Goal: Navigation & Orientation: Find specific page/section

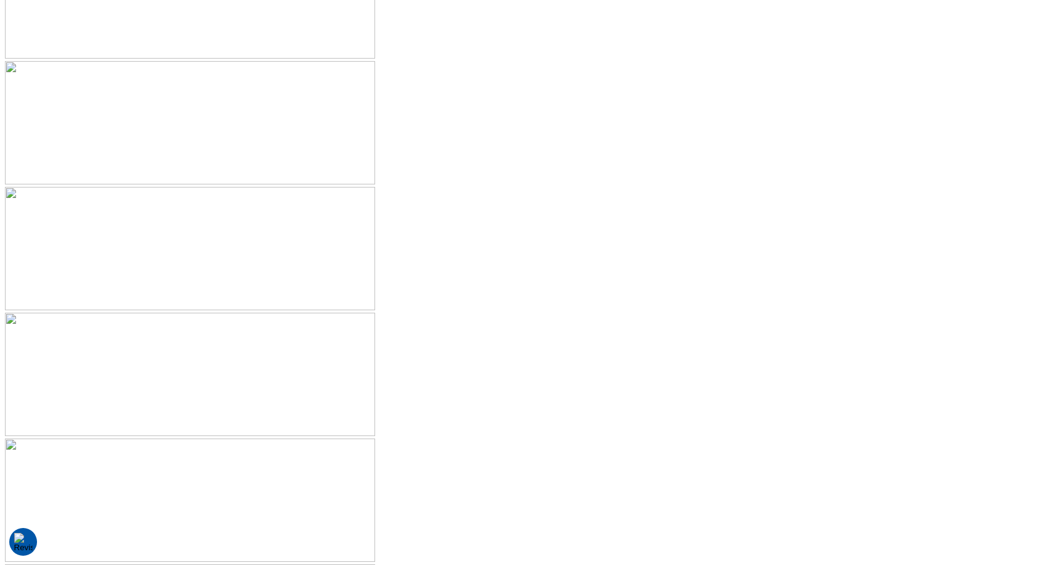
scroll to position [2790, 0]
drag, startPoint x: 563, startPoint y: 293, endPoint x: 539, endPoint y: 295, distance: 24.8
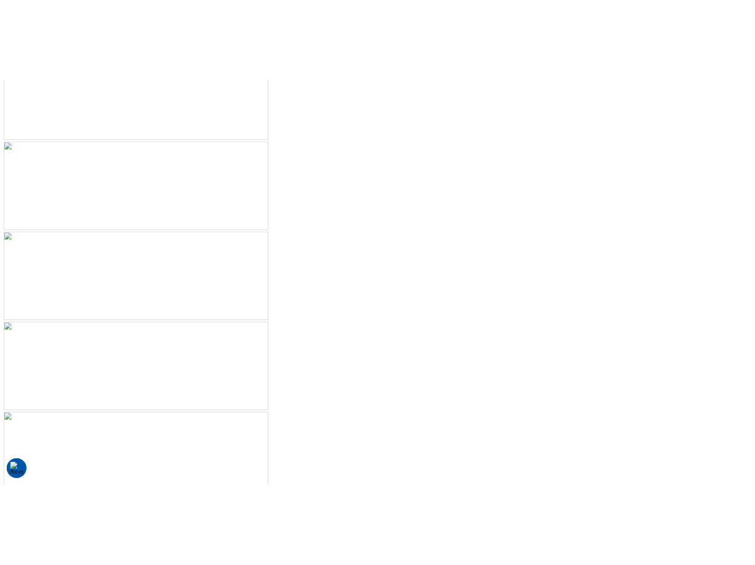
scroll to position [2739, 0]
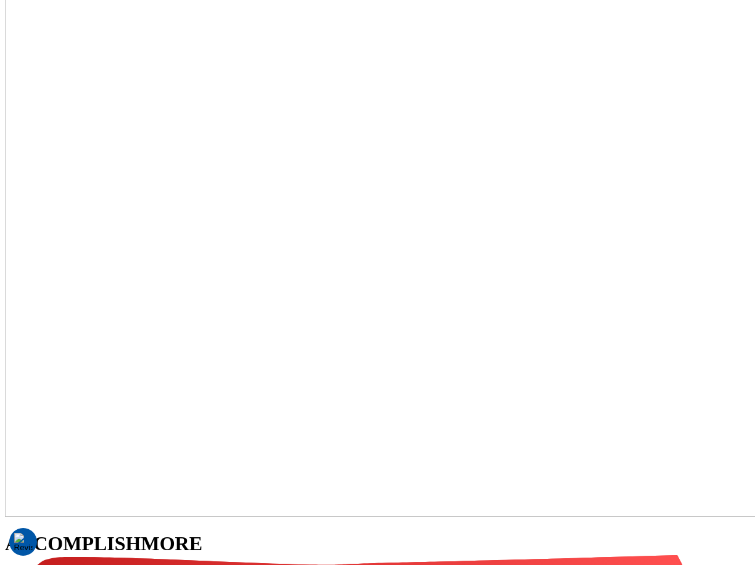
scroll to position [236, 0]
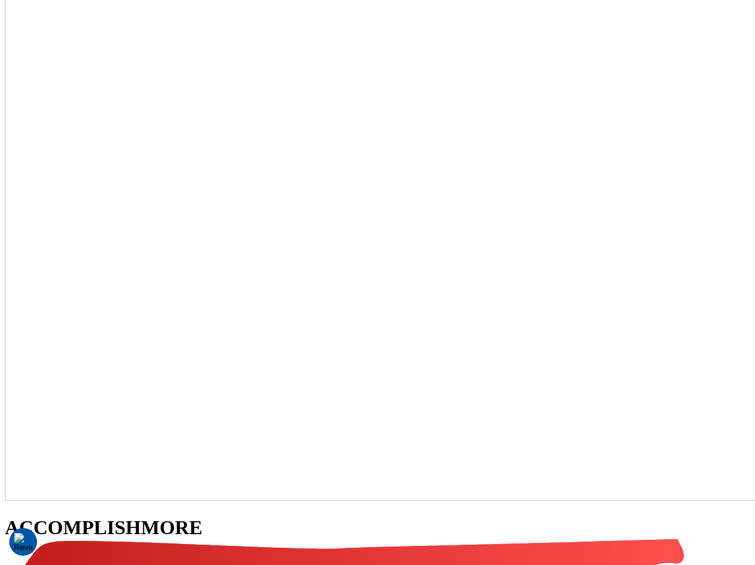
scroll to position [236, 0]
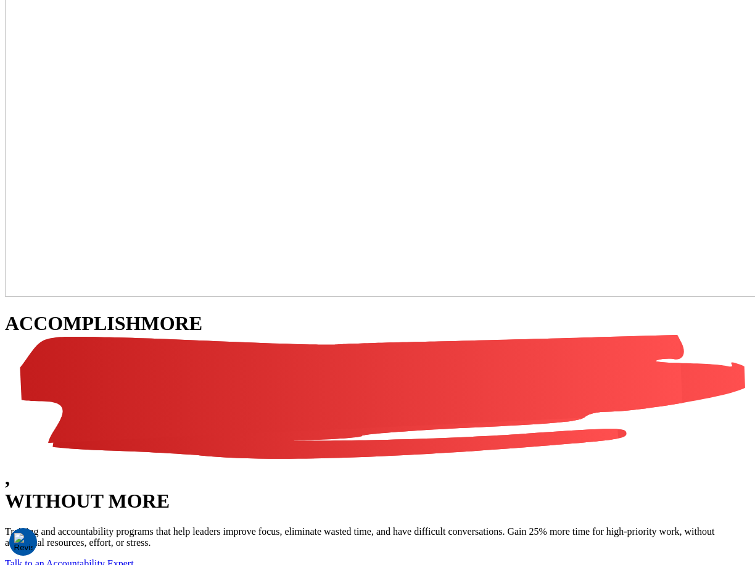
scroll to position [452, 0]
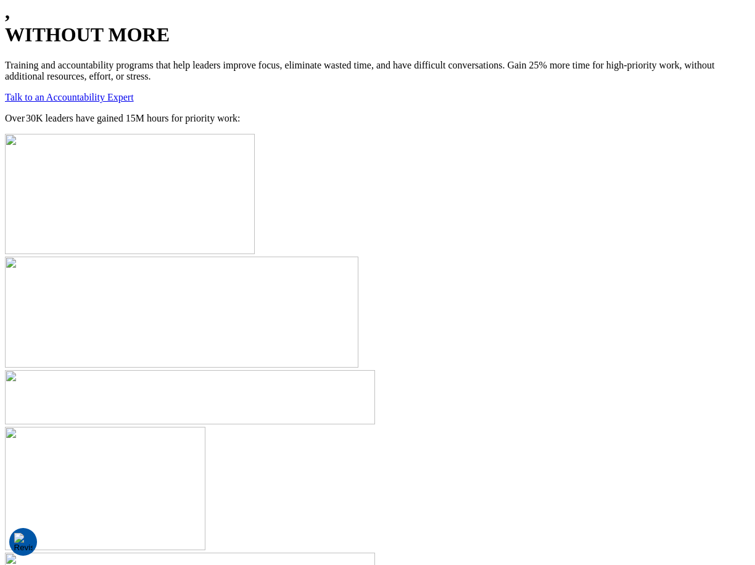
scroll to position [967, 0]
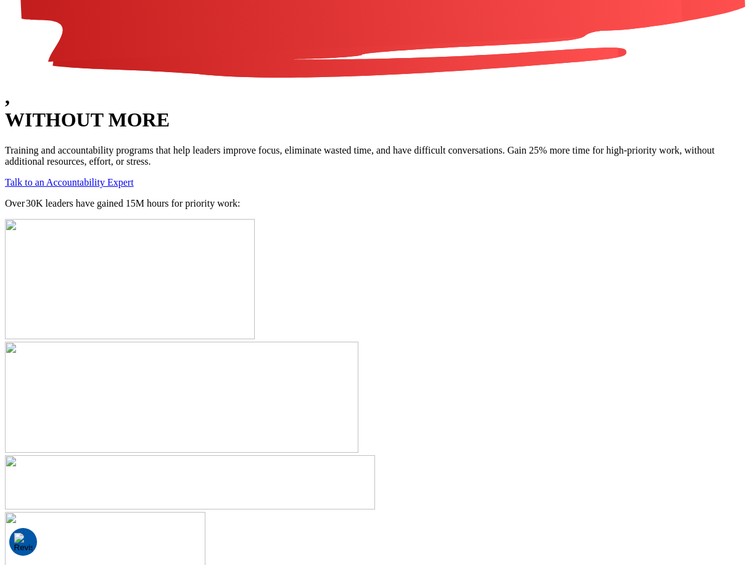
scroll to position [753, 0]
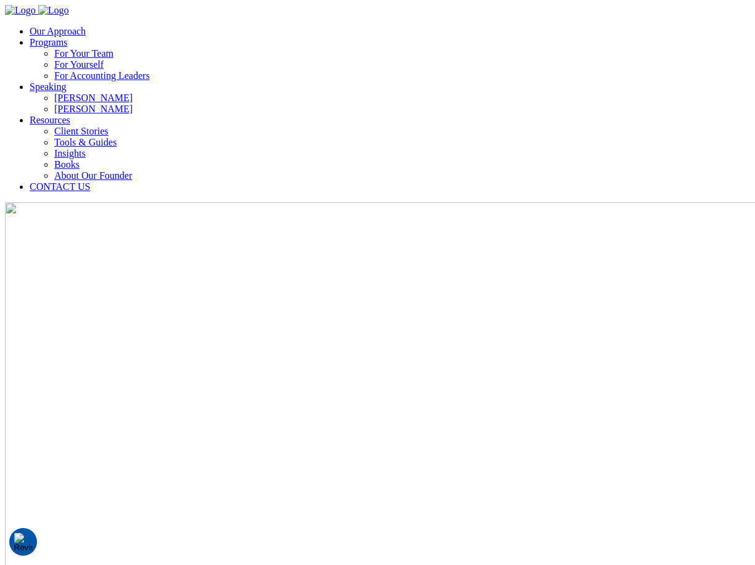
scroll to position [5, 0]
